Goal: Task Accomplishment & Management: Complete application form

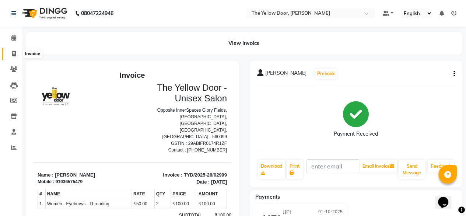
click at [12, 52] on icon at bounding box center [14, 54] width 4 height 6
select select "service"
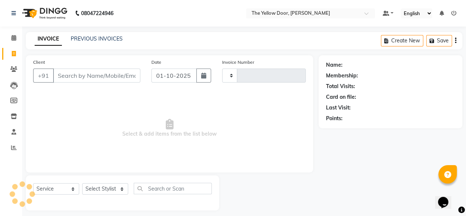
scroll to position [6, 0]
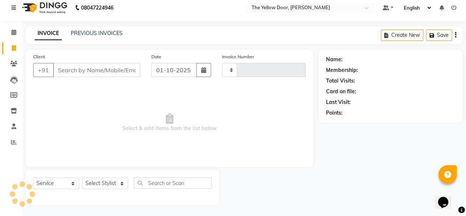
type input "03000"
select select "5650"
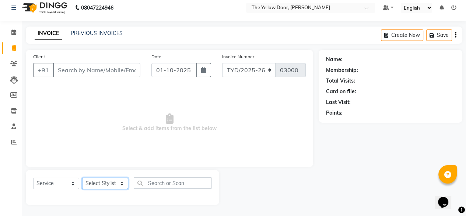
click at [107, 183] on select "Select Stylist [PERSON_NAME] [PERSON_NAME] [PERSON_NAME] Housekeeping Manager […" at bounding box center [105, 183] width 46 height 11
select select "51707"
click at [82, 178] on select "Select Stylist [PERSON_NAME] [PERSON_NAME] [PERSON_NAME] Housekeeping Manager […" at bounding box center [105, 183] width 46 height 11
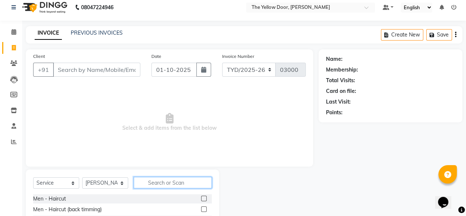
click at [185, 183] on input "text" at bounding box center [173, 182] width 78 height 11
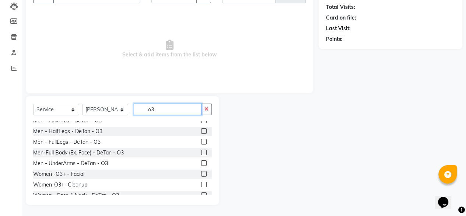
scroll to position [0, 0]
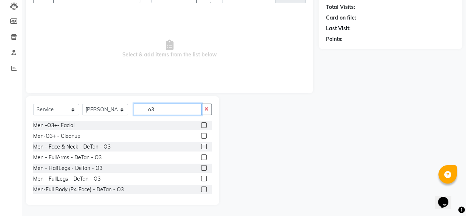
type input "o3"
click at [201, 146] on label at bounding box center [204, 147] width 6 height 6
click at [201, 146] on input "checkbox" at bounding box center [203, 146] width 5 height 5
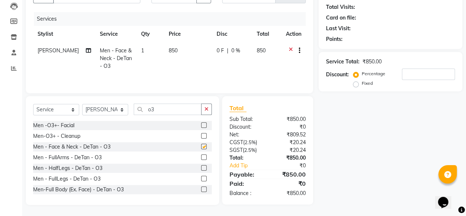
checkbox input "false"
click at [164, 106] on input "o3" at bounding box center [168, 109] width 68 height 11
type input "o"
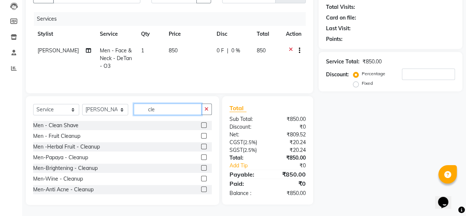
type input "cle"
click at [201, 136] on label at bounding box center [204, 136] width 6 height 6
click at [201, 136] on input "checkbox" at bounding box center [203, 136] width 5 height 5
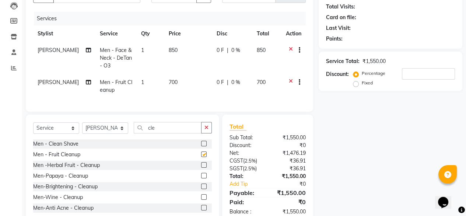
checkbox input "false"
click at [201, 168] on label at bounding box center [204, 165] width 6 height 6
click at [201, 168] on input "checkbox" at bounding box center [203, 165] width 5 height 5
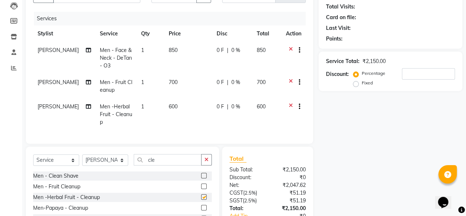
checkbox input "false"
click at [290, 105] on icon at bounding box center [291, 107] width 4 height 9
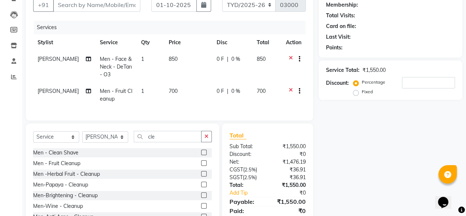
scroll to position [72, 0]
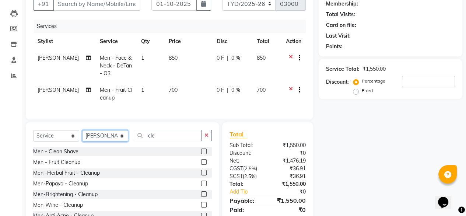
click at [120, 142] on select "Select Stylist [PERSON_NAME] [PERSON_NAME] [PERSON_NAME] Housekeeping Manager […" at bounding box center [105, 135] width 46 height 11
select select "41281"
click at [82, 136] on select "Select Stylist [PERSON_NAME] [PERSON_NAME] [PERSON_NAME] Housekeeping Manager […" at bounding box center [105, 135] width 46 height 11
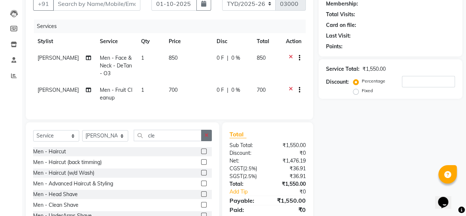
click at [205, 138] on icon "button" at bounding box center [207, 135] width 4 height 5
click at [201, 154] on label at bounding box center [204, 152] width 6 height 6
click at [201, 154] on input "checkbox" at bounding box center [203, 151] width 5 height 5
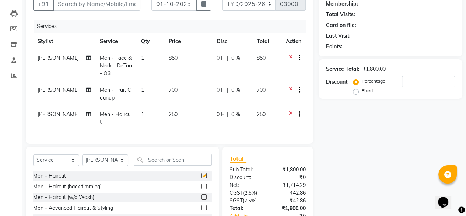
checkbox input "false"
click at [178, 161] on input "text" at bounding box center [173, 159] width 78 height 11
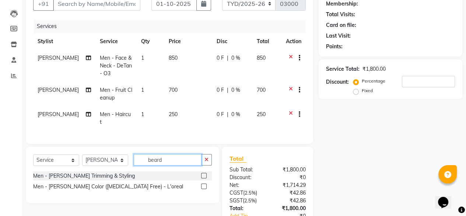
type input "beard"
click at [203, 175] on label at bounding box center [204, 176] width 6 height 6
click at [203, 175] on input "checkbox" at bounding box center [203, 176] width 5 height 5
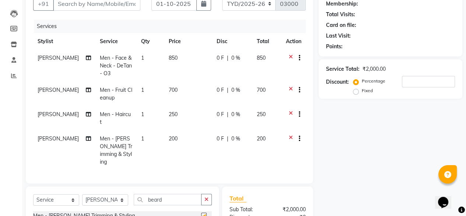
checkbox input "false"
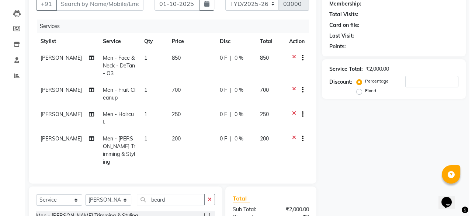
scroll to position [0, 0]
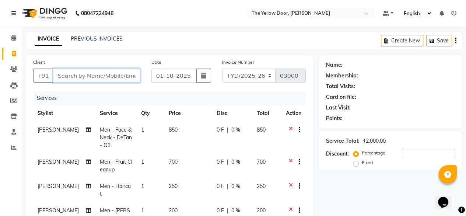
click at [85, 74] on input "Client" at bounding box center [96, 76] width 87 height 14
type input "8"
type input "0"
type input "8825386524"
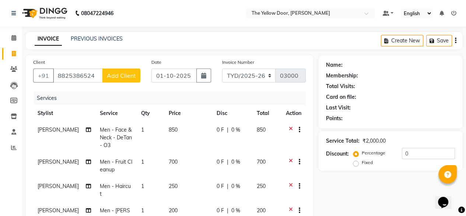
click at [125, 73] on span "Add Client" at bounding box center [121, 75] width 29 height 7
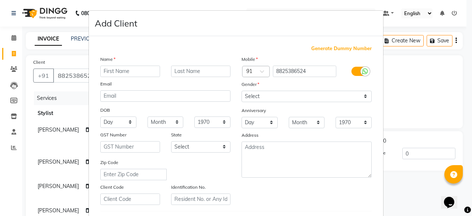
click at [135, 70] on input "text" at bounding box center [130, 71] width 60 height 11
type input "kundan"
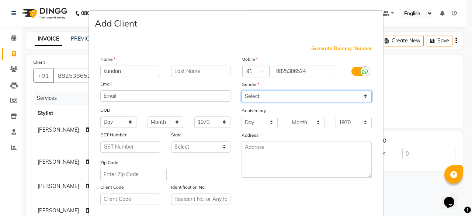
click at [258, 95] on select "Select [DEMOGRAPHIC_DATA] [DEMOGRAPHIC_DATA] Other Prefer Not To Say" at bounding box center [306, 96] width 130 height 11
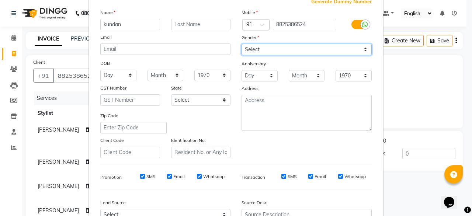
click at [267, 47] on select "Select [DEMOGRAPHIC_DATA] [DEMOGRAPHIC_DATA] Other Prefer Not To Say" at bounding box center [306, 49] width 130 height 11
select select "[DEMOGRAPHIC_DATA]"
click at [241, 44] on select "Select [DEMOGRAPHIC_DATA] [DEMOGRAPHIC_DATA] Other Prefer Not To Say" at bounding box center [306, 49] width 130 height 11
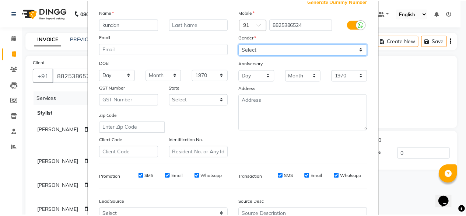
scroll to position [128, 0]
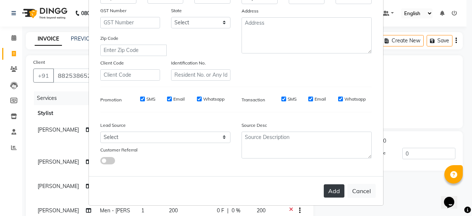
click at [329, 192] on button "Add" at bounding box center [334, 190] width 21 height 13
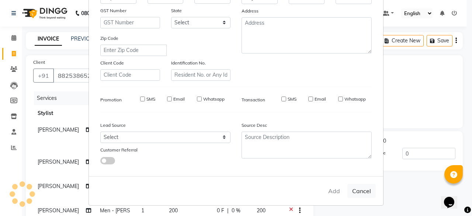
select select
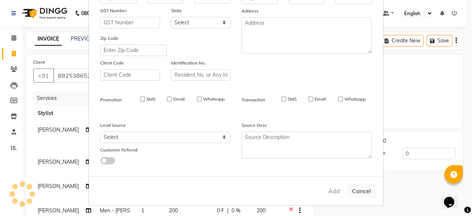
select select
checkbox input "false"
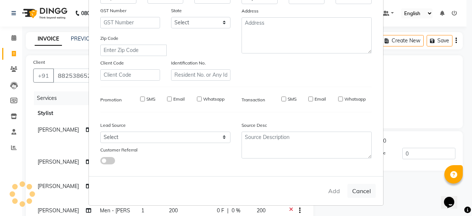
checkbox input "false"
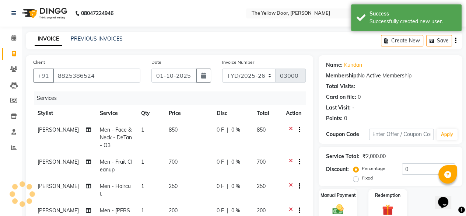
scroll to position [154, 0]
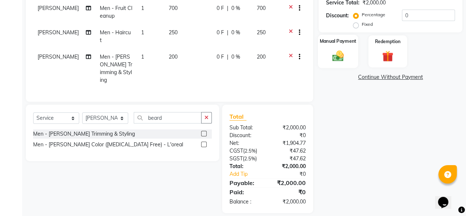
click at [343, 46] on div "Manual Payment" at bounding box center [338, 52] width 40 height 34
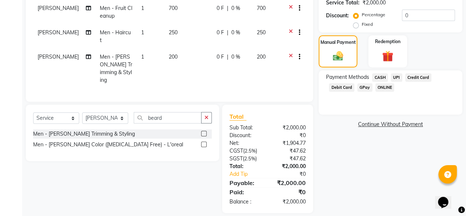
click at [398, 78] on span "UPI" at bounding box center [396, 77] width 11 height 8
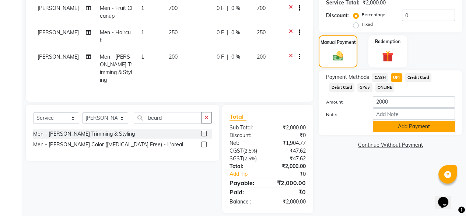
click at [412, 125] on button "Add Payment" at bounding box center [414, 126] width 82 height 11
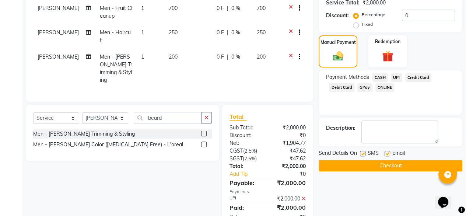
scroll to position [169, 0]
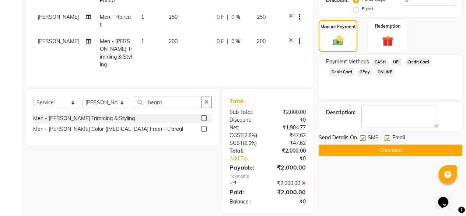
click at [388, 136] on label at bounding box center [388, 138] width 6 height 6
click at [388, 136] on input "checkbox" at bounding box center [387, 138] width 5 height 5
checkbox input "false"
click at [387, 147] on button "Checkout" at bounding box center [391, 149] width 144 height 11
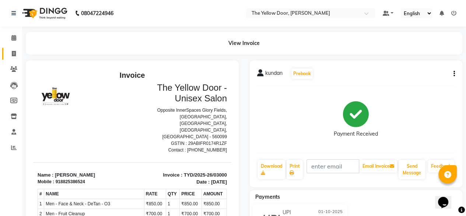
click at [12, 59] on link "Invoice" at bounding box center [11, 54] width 18 height 12
select select "service"
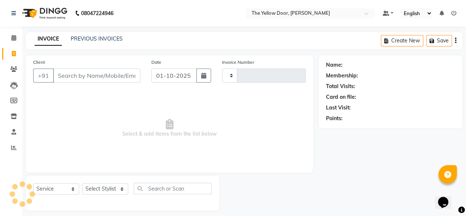
scroll to position [6, 0]
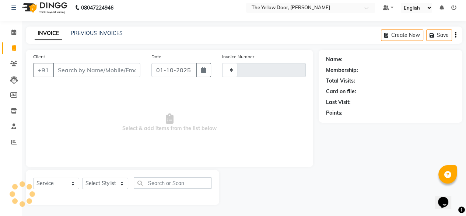
type input "03001"
select select "5650"
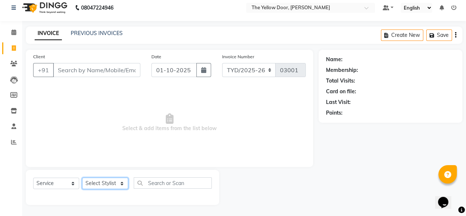
click at [106, 183] on select "Select Stylist" at bounding box center [105, 183] width 46 height 11
click at [106, 183] on select "Select Stylist [PERSON_NAME] [PERSON_NAME] [PERSON_NAME] Housekeeping Manager […" at bounding box center [105, 183] width 46 height 11
drag, startPoint x: 106, startPoint y: 183, endPoint x: 103, endPoint y: 161, distance: 22.7
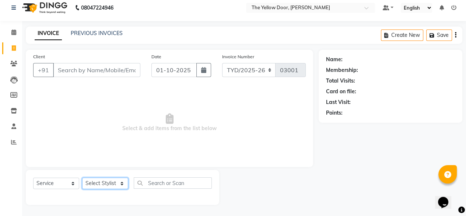
click at [103, 161] on div "Client +91 Date [DATE] Invoice Number TYD/2025-26 V/[PHONE_NUMBER] Select & add…" at bounding box center [169, 127] width 298 height 155
select select "36569"
click at [82, 178] on select "Select Stylist [PERSON_NAME] [PERSON_NAME] [PERSON_NAME] Housekeeping Manager […" at bounding box center [105, 183] width 46 height 11
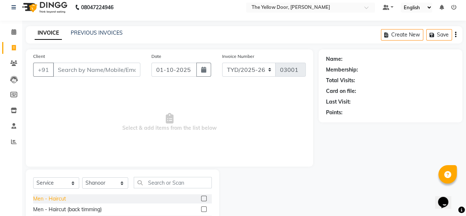
click at [59, 200] on div "Men - Haircut" at bounding box center [49, 199] width 33 height 8
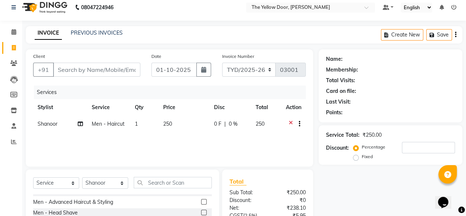
checkbox input "false"
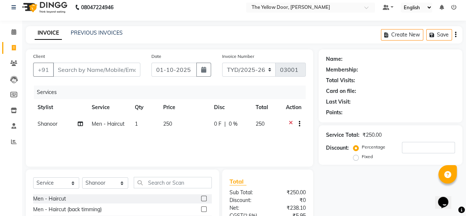
click at [289, 120] on td at bounding box center [294, 125] width 24 height 18
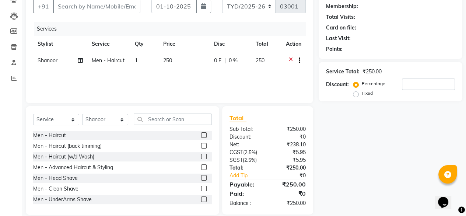
scroll to position [80, 0]
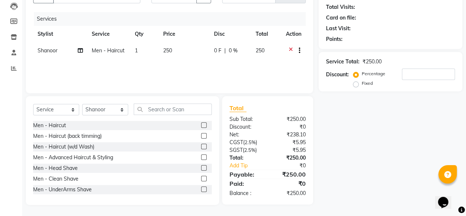
click at [289, 50] on icon at bounding box center [291, 51] width 4 height 9
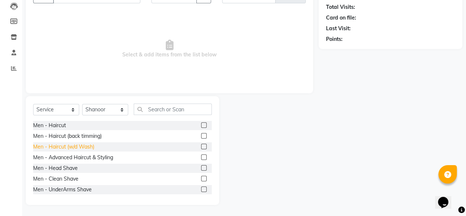
click at [90, 150] on div "Men - Haircut (w/d Wash)" at bounding box center [63, 147] width 61 height 8
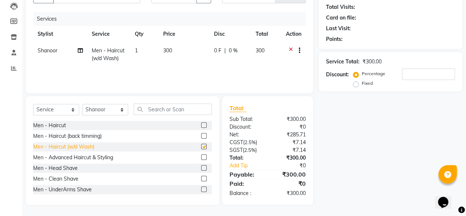
checkbox input "false"
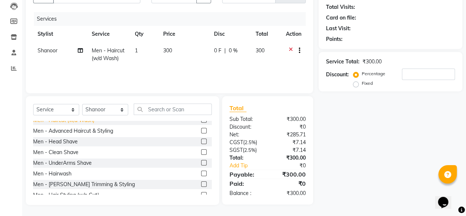
scroll to position [32, 0]
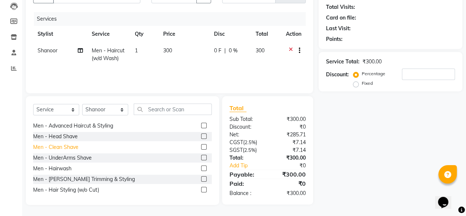
click at [61, 148] on div "Men - Clean Shave" at bounding box center [55, 147] width 45 height 8
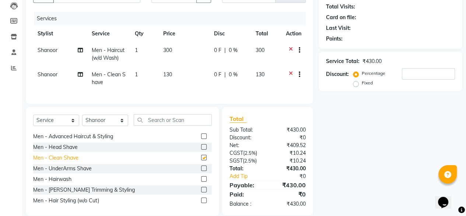
checkbox input "false"
click at [164, 124] on input "text" at bounding box center [173, 119] width 78 height 11
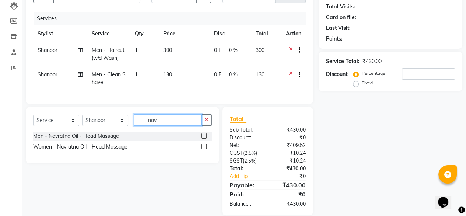
scroll to position [0, 0]
type input "nav"
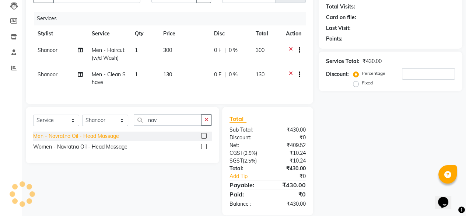
click at [80, 139] on div "Men - Navratna Oil - Head Massage" at bounding box center [76, 136] width 86 height 8
checkbox input "false"
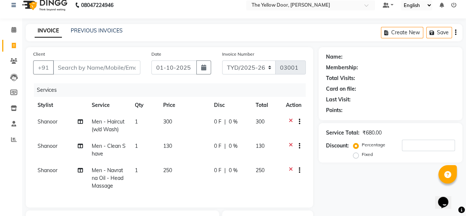
scroll to position [24, 0]
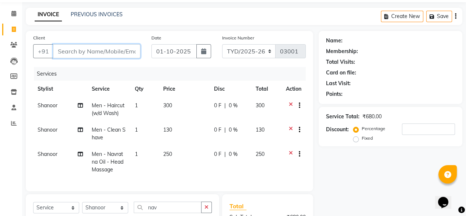
click at [109, 50] on input "Client" at bounding box center [96, 51] width 87 height 14
type input "9"
type input "0"
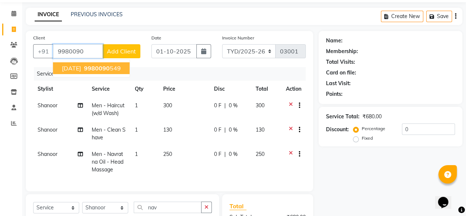
click at [84, 66] on span "9980090" at bounding box center [97, 67] width 26 height 7
type input "9980090549"
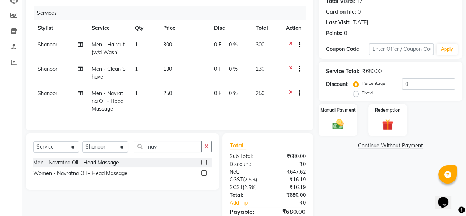
scroll to position [83, 0]
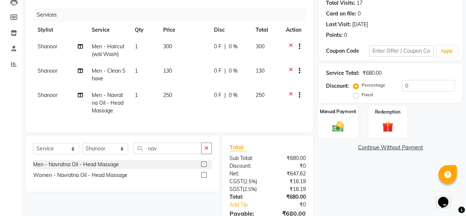
click at [331, 114] on label "Manual Payment" at bounding box center [338, 111] width 37 height 7
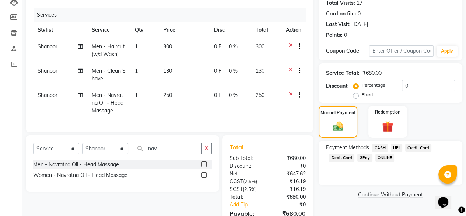
click at [398, 148] on span "UPI" at bounding box center [396, 148] width 11 height 8
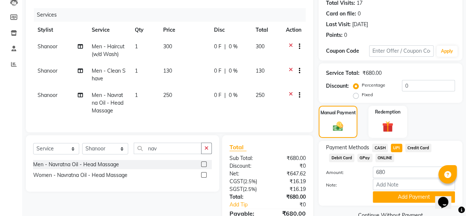
scroll to position [128, 0]
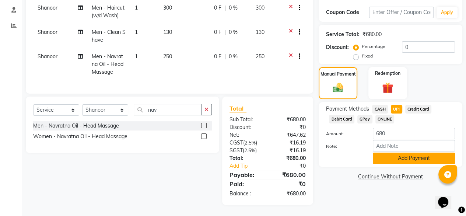
click at [383, 157] on button "Add Payment" at bounding box center [414, 158] width 82 height 11
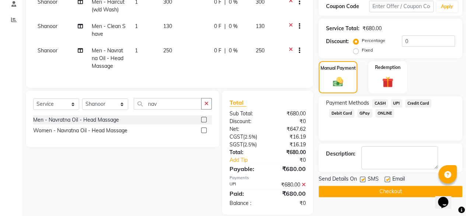
scroll to position [143, 0]
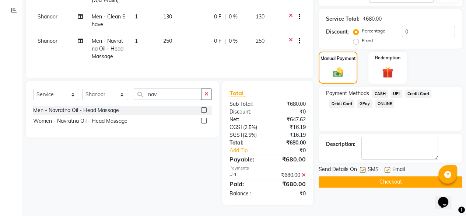
click at [385, 178] on button "Checkout" at bounding box center [391, 181] width 144 height 11
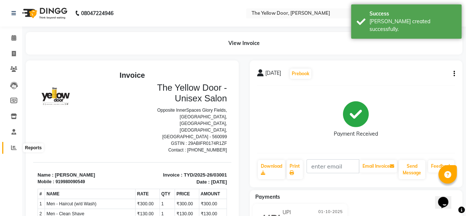
click at [11, 148] on icon at bounding box center [14, 148] width 6 height 6
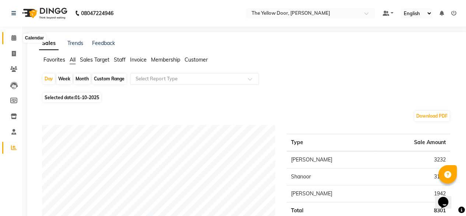
click at [11, 38] on icon at bounding box center [13, 38] width 5 height 6
